Goal: Task Accomplishment & Management: Use online tool/utility

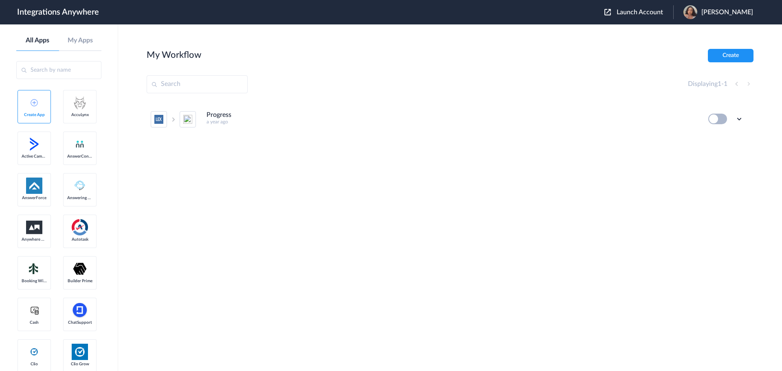
click at [634, 13] on span "Launch Account" at bounding box center [639, 12] width 46 height 7
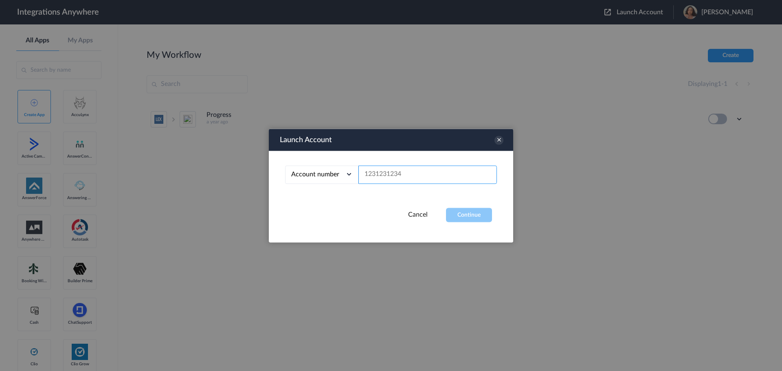
click at [391, 173] on input "text" at bounding box center [427, 174] width 138 height 18
paste input "9802852058"
type input "9802852058"
click at [459, 214] on button "Continue" at bounding box center [469, 215] width 46 height 14
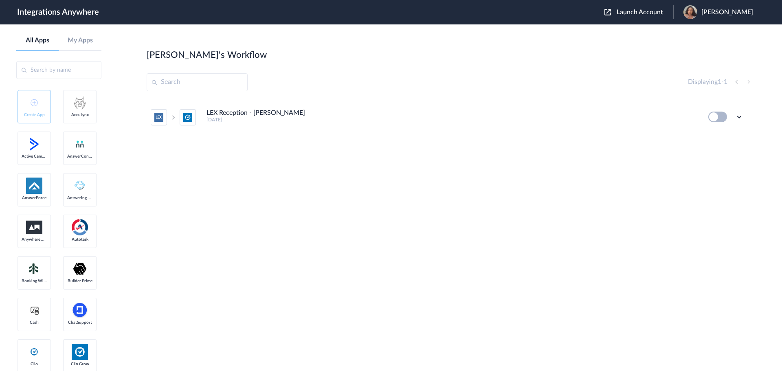
click at [734, 118] on div "Edit Task history Delete" at bounding box center [725, 117] width 35 height 11
click at [738, 116] on icon at bounding box center [739, 117] width 8 height 8
click at [715, 172] on li "Delete" at bounding box center [716, 165] width 53 height 15
click at [708, 175] on span "Are you sure?" at bounding box center [710, 169] width 29 height 13
